Goal: Find specific page/section: Find specific page/section

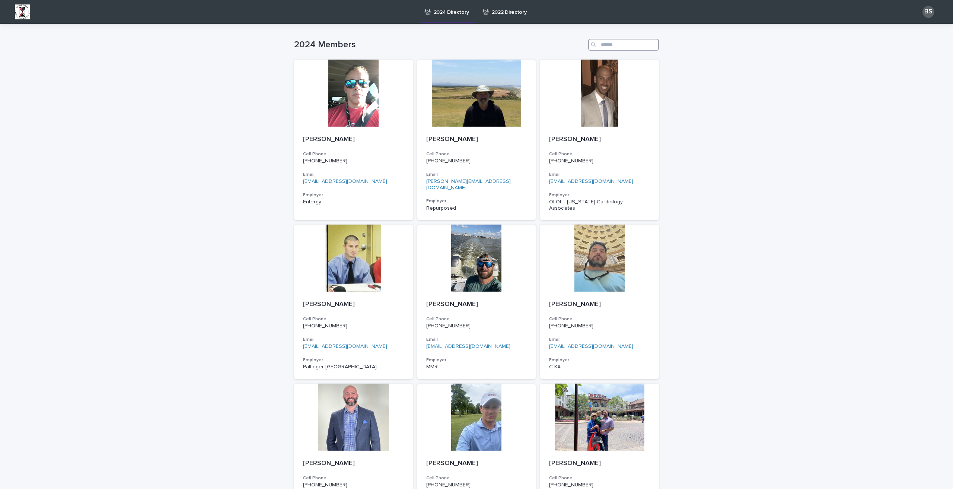
click at [611, 42] on input "Search" at bounding box center [623, 45] width 71 height 12
click at [623, 47] on input "Search" at bounding box center [623, 45] width 71 height 12
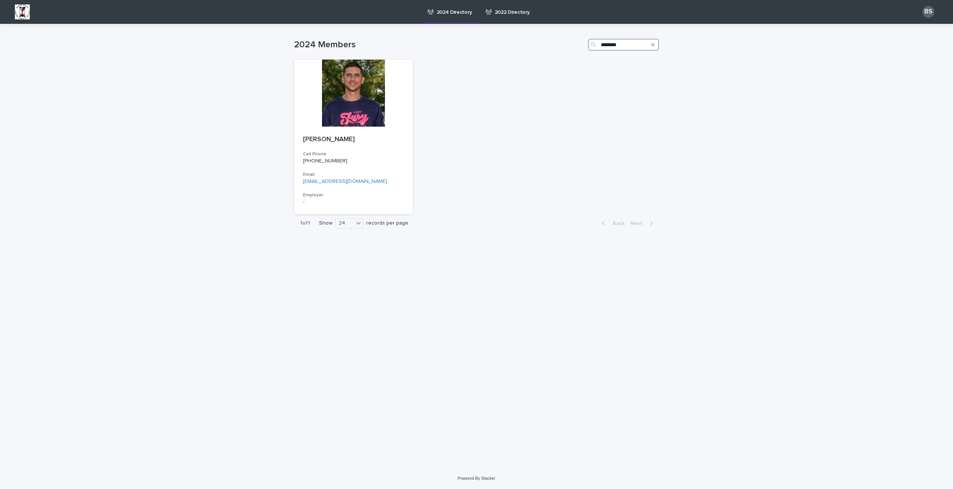
drag, startPoint x: 633, startPoint y: 43, endPoint x: 600, endPoint y: 42, distance: 32.8
click at [600, 42] on input "********" at bounding box center [623, 45] width 71 height 12
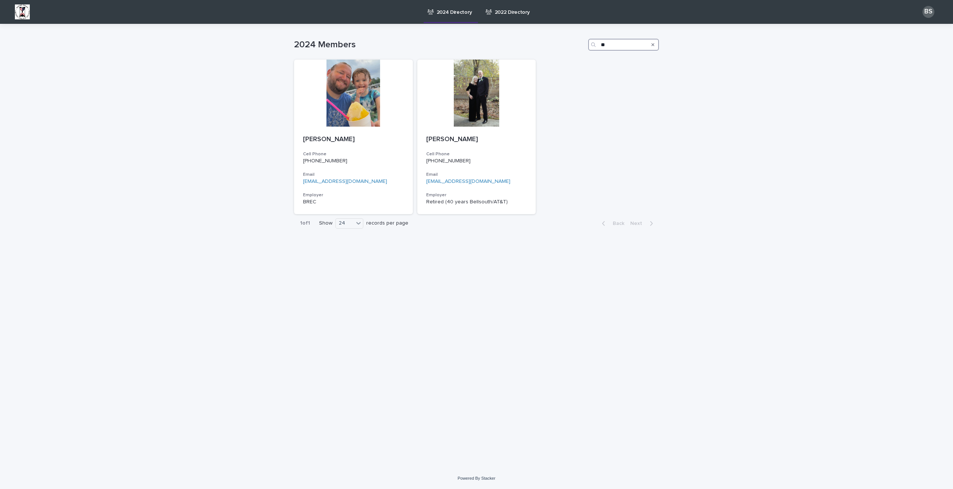
type input "*"
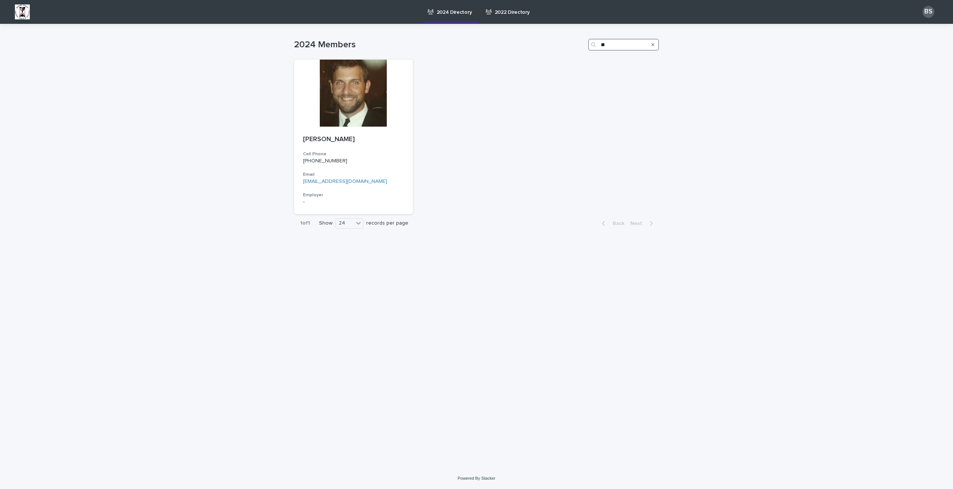
type input "*"
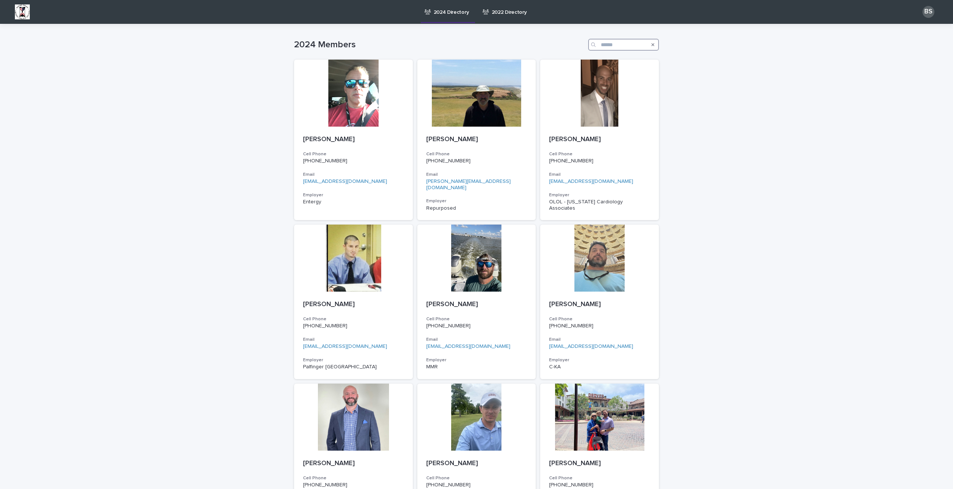
type input "*"
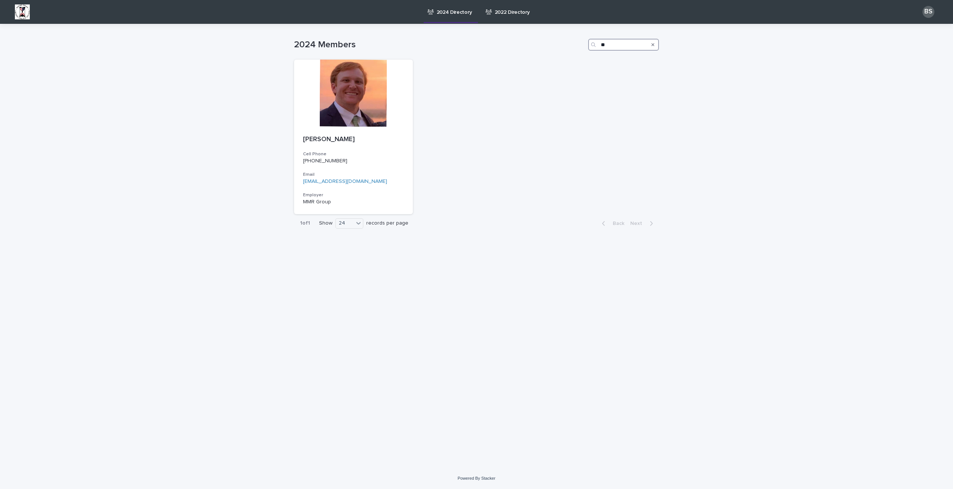
type input "*"
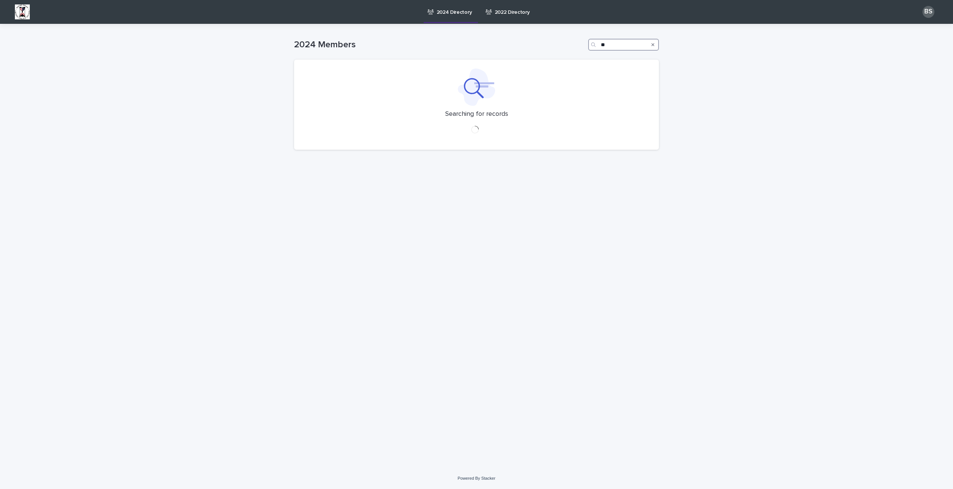
type input "*"
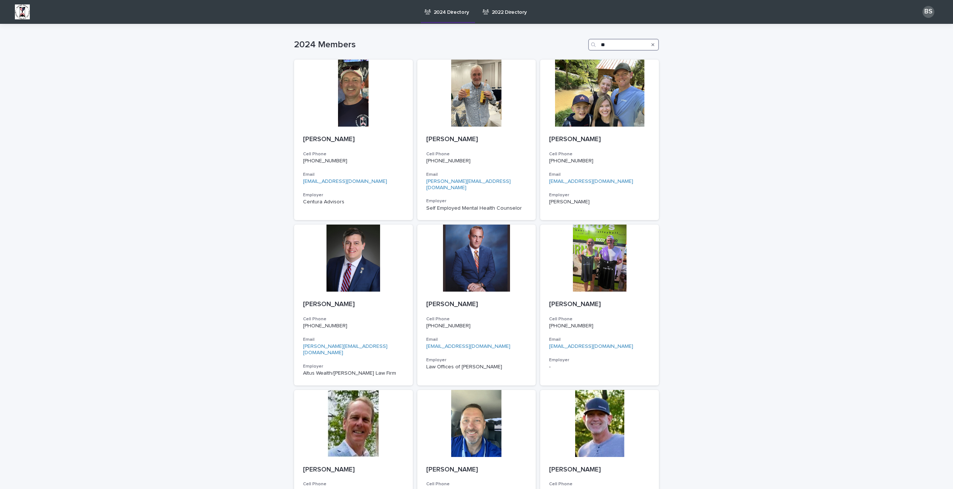
type input "*"
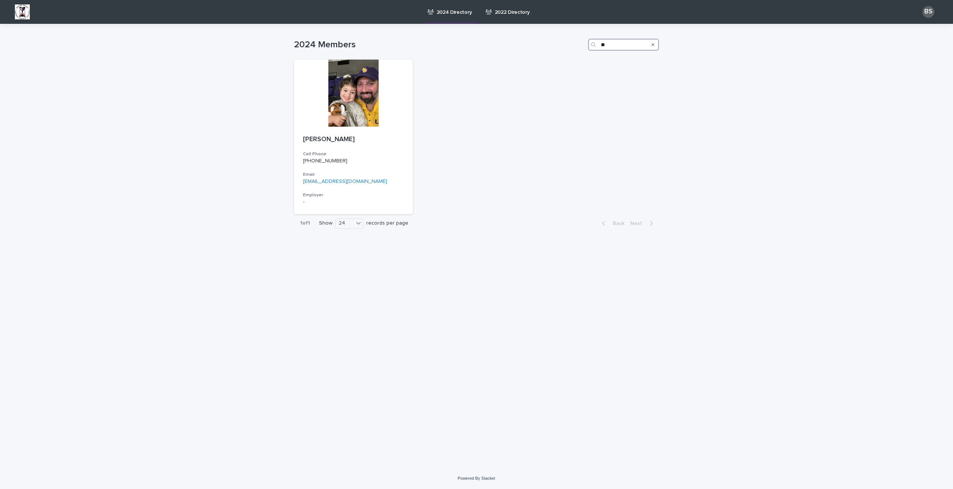
type input "*"
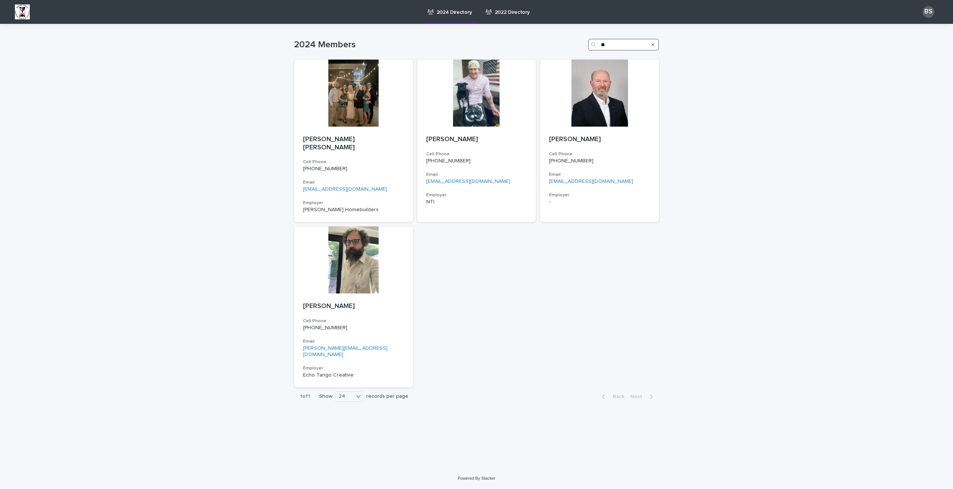
type input "*"
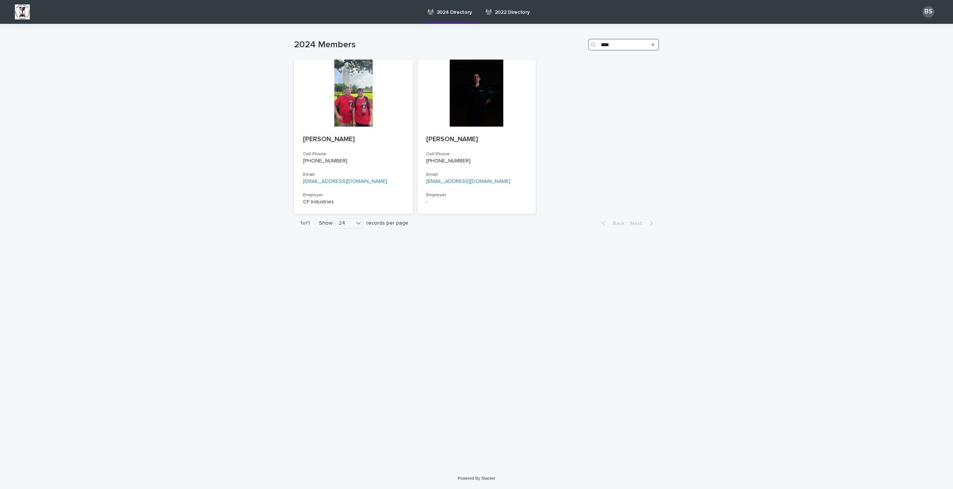
type input "****"
